Goal: Book appointment/travel/reservation

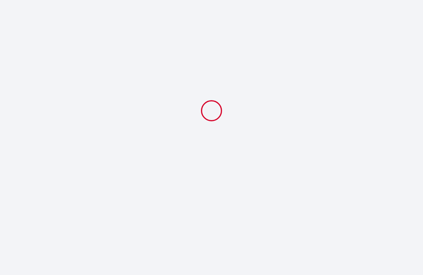
select select
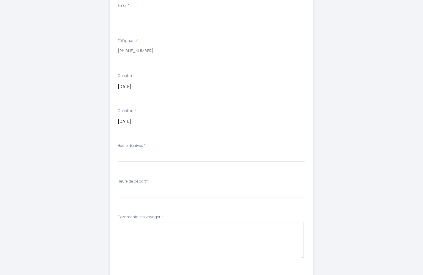
scroll to position [208, 0]
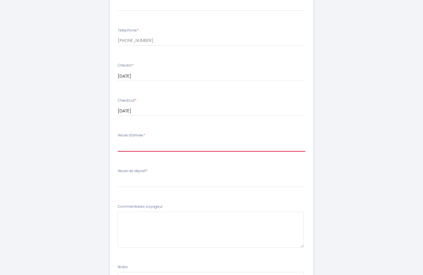
click at [141, 146] on select "17:00 17:30 18:00 18:30 19:00 19:30 20:00 20:30 21:00" at bounding box center [212, 145] width 188 height 11
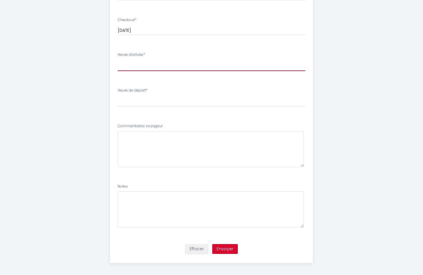
scroll to position [292, 0]
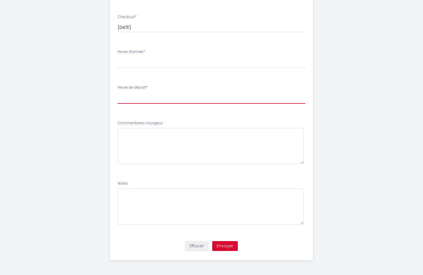
click at [152, 98] on select "00:00 00:30 01:00 01:30 02:00 02:30 03:00 03:30 04:00 04:30 05:00 05:30 06:00 0…" at bounding box center [212, 98] width 188 height 11
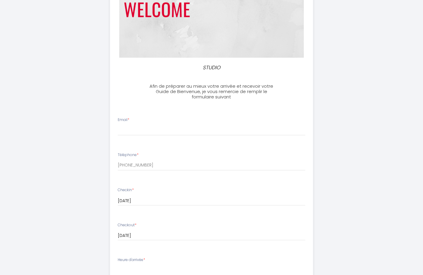
scroll to position [0, 0]
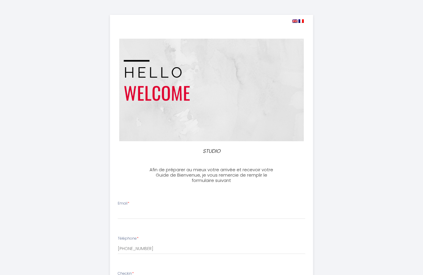
click at [295, 20] on img at bounding box center [295, 21] width 5 height 4
select select
click at [295, 20] on img at bounding box center [295, 21] width 5 height 4
click at [296, 21] on img at bounding box center [295, 21] width 5 height 4
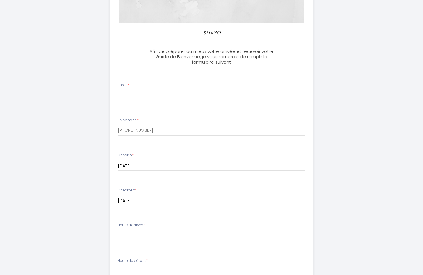
scroll to position [119, 0]
click at [125, 83] on label "Email *" at bounding box center [124, 85] width 12 height 6
click at [125, 90] on input "Email *" at bounding box center [212, 95] width 188 height 11
type input "info@b-cube.eu"
click at [247, 81] on li "Email * info@b-cube.eu" at bounding box center [211, 94] width 203 height 32
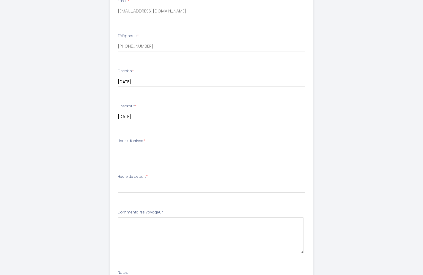
scroll to position [208, 0]
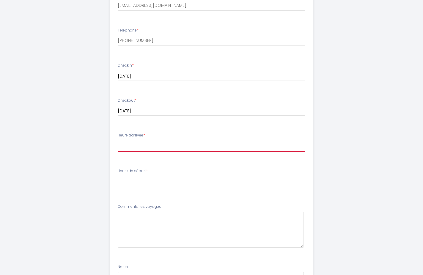
click at [132, 148] on select "17:00 17:30 18:00 18:30 19:00 19:30 20:00 20:30 21:00" at bounding box center [212, 145] width 188 height 11
click at [254, 125] on li "Checkout * 11 Sat October 2025 < Oct 2025 > Sun Mon Tue Wed Thu Fri Sat 1 2 3 4…" at bounding box center [211, 110] width 203 height 32
click at [139, 147] on select "17:00 17:30 18:00 18:30 19:00 19:30 20:00 20:30 21:00" at bounding box center [212, 145] width 188 height 11
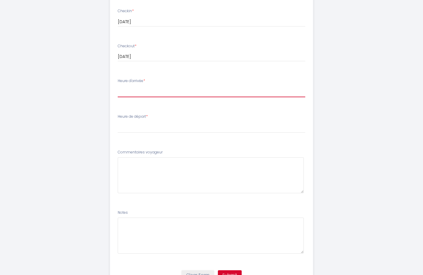
scroll to position [268, 0]
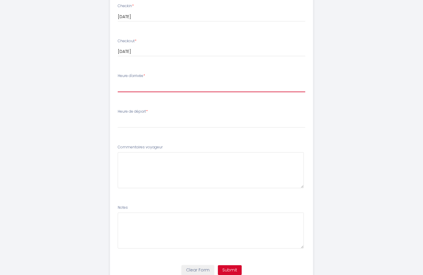
click at [138, 84] on select "17:00 17:30 18:00 18:30 19:00 19:30 20:00 20:30 21:00" at bounding box center [212, 86] width 188 height 11
select select "21:00"
click at [118, 81] on select "17:00 17:30 18:00 18:30 19:00 19:30 20:00 20:30 21:00" at bounding box center [212, 86] width 188 height 11
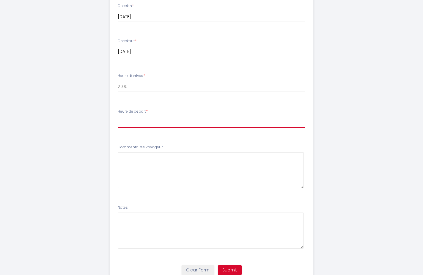
click at [140, 119] on select "00:00 00:30 01:00 01:30 02:00 02:30 03:00 03:30 04:00 04:30 05:00 05:30 06:00 0…" at bounding box center [212, 122] width 188 height 11
select select "10:00"
click at [118, 117] on select "00:00 00:30 01:00 01:30 02:00 02:30 03:00 03:30 04:00 04:30 05:00 05:30 06:00 0…" at bounding box center [212, 122] width 188 height 11
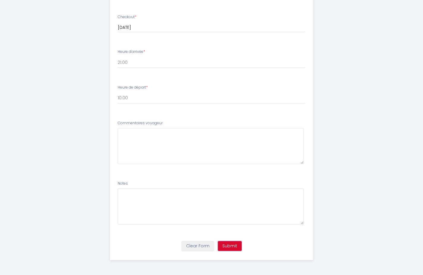
click at [233, 243] on button "Submit" at bounding box center [230, 246] width 24 height 10
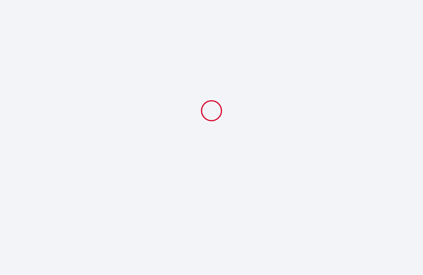
scroll to position [0, 0]
select select "21:00"
select select "10:00"
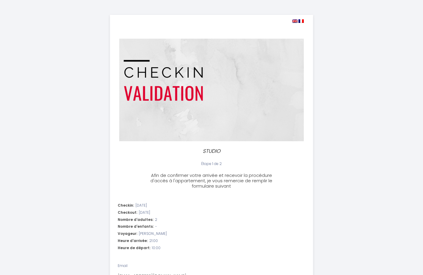
select select "21:00"
select select "10:00"
